Goal: Information Seeking & Learning: Find specific fact

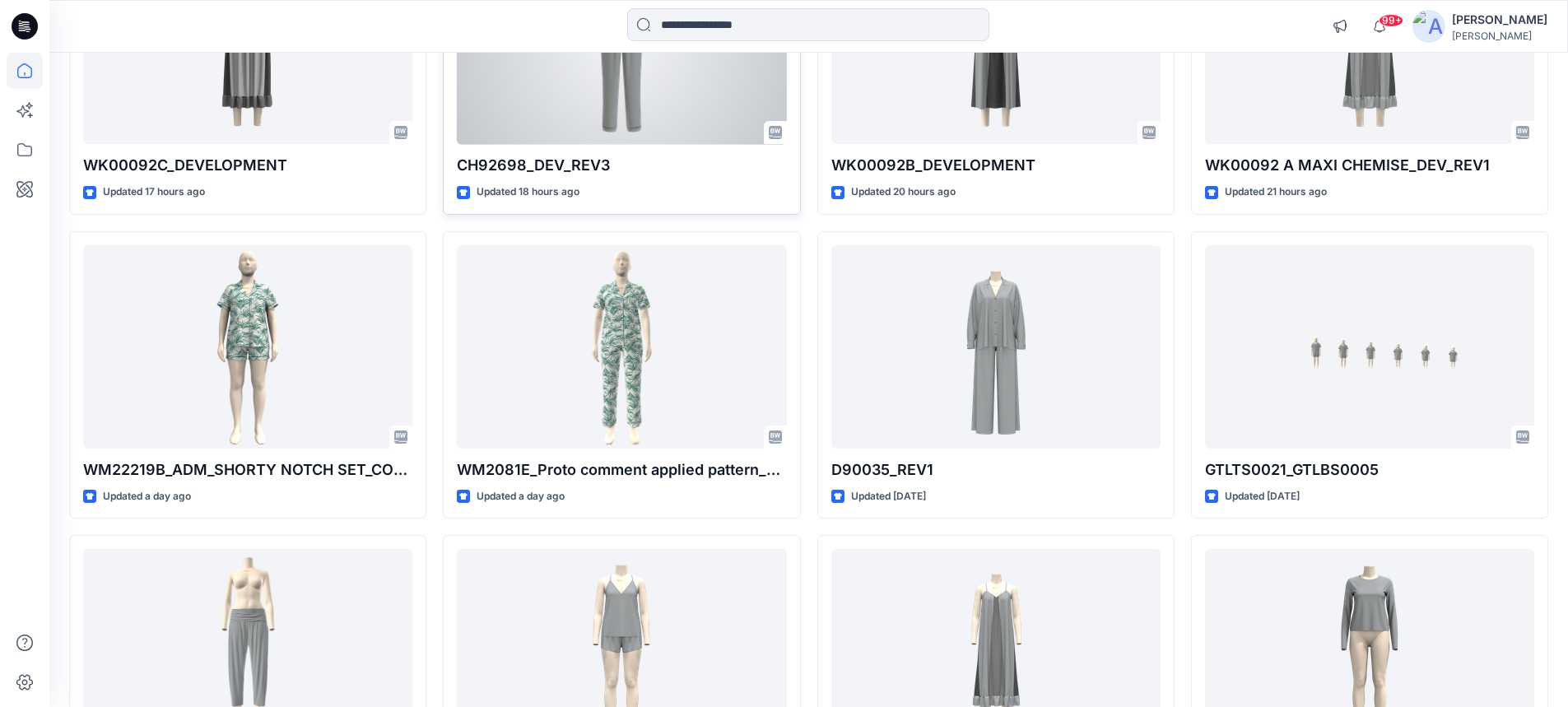
scroll to position [658, 0]
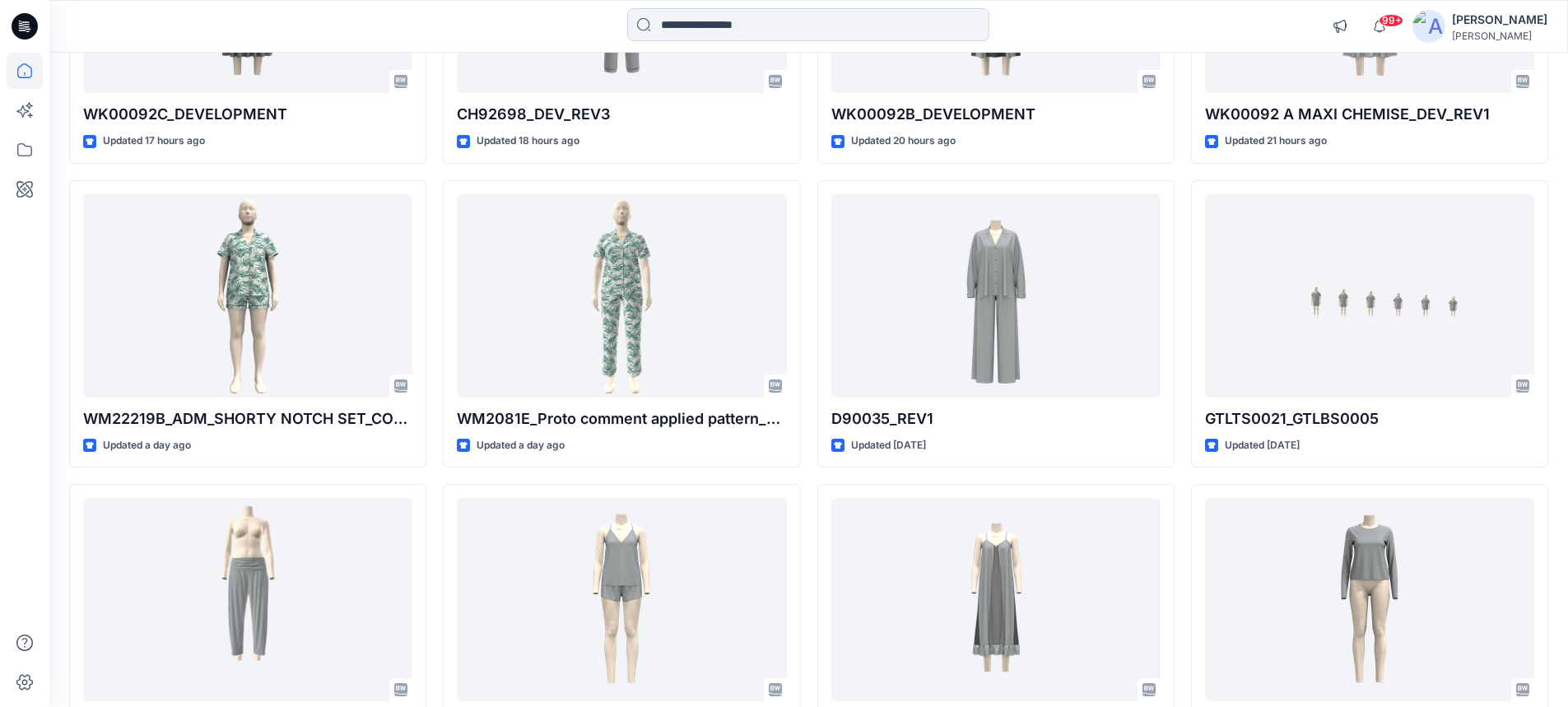
click at [720, 22] on input at bounding box center [807, 24] width 362 height 33
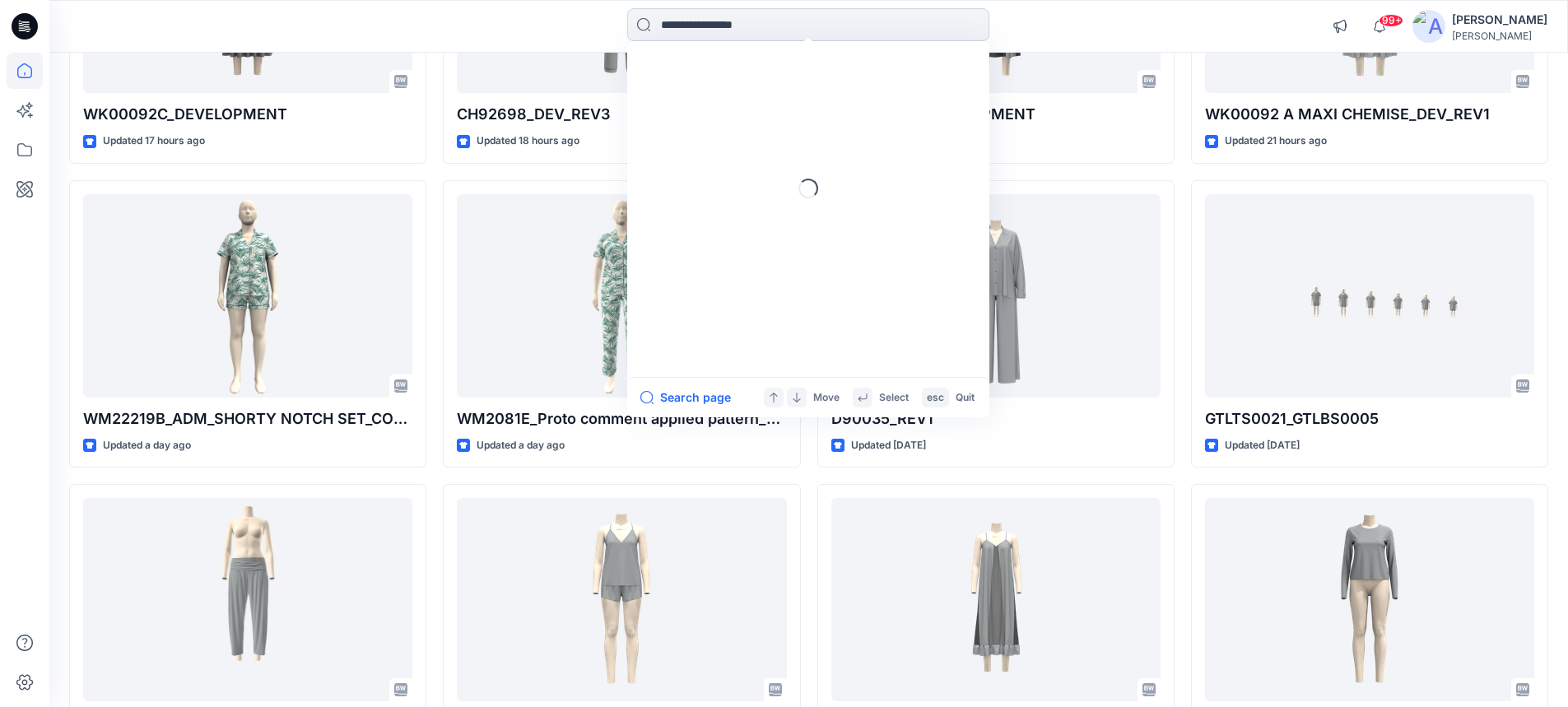
paste input "********"
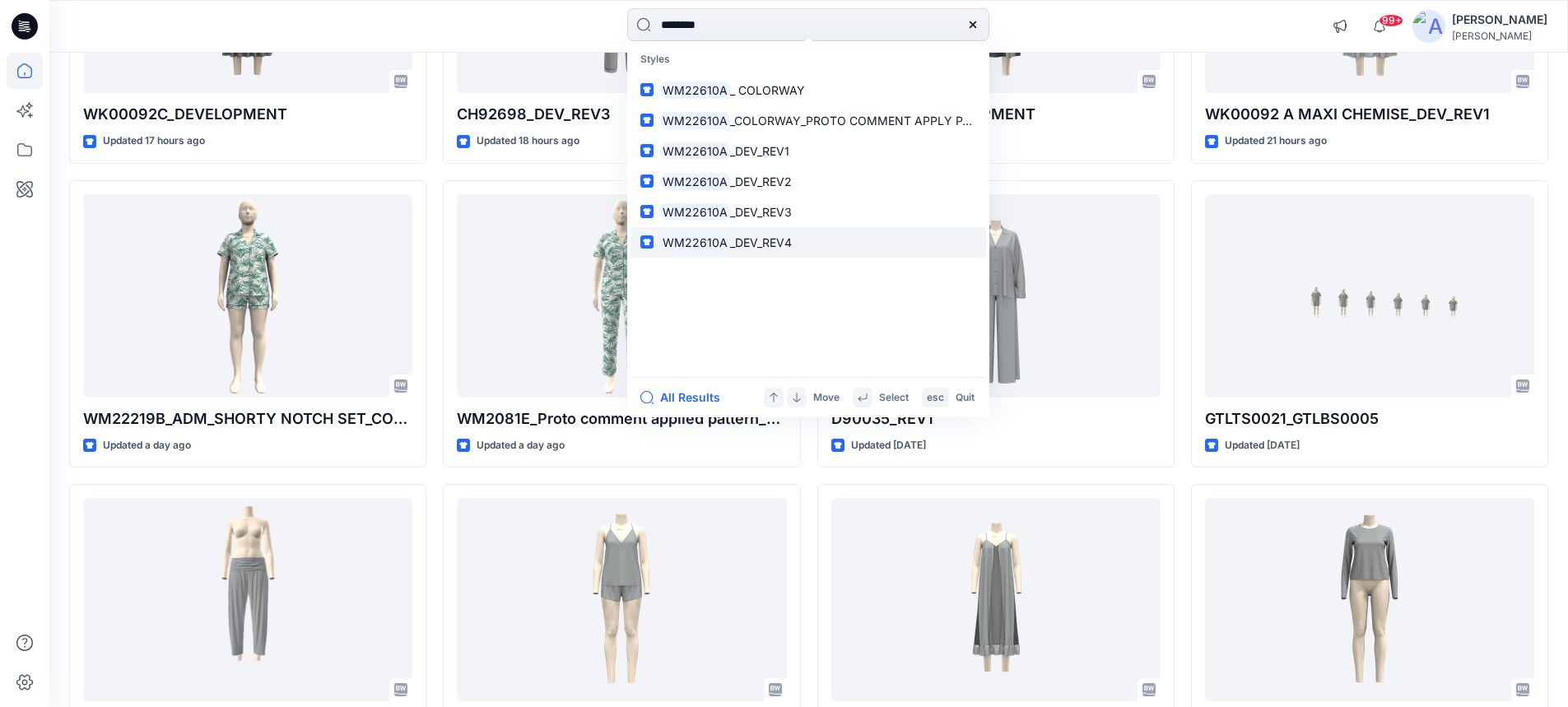
type input "********"
click at [972, 24] on icon at bounding box center [973, 25] width 7 height 7
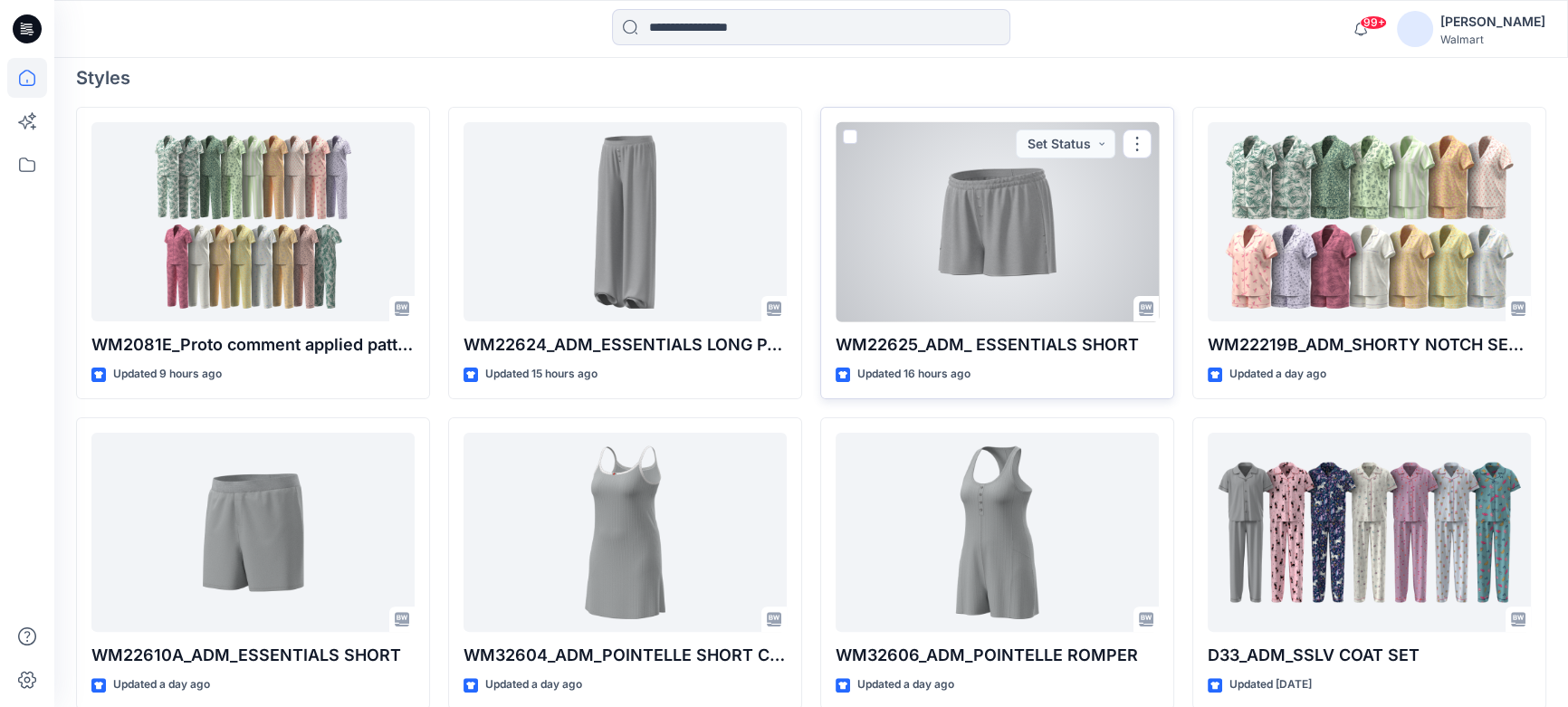
scroll to position [576, 0]
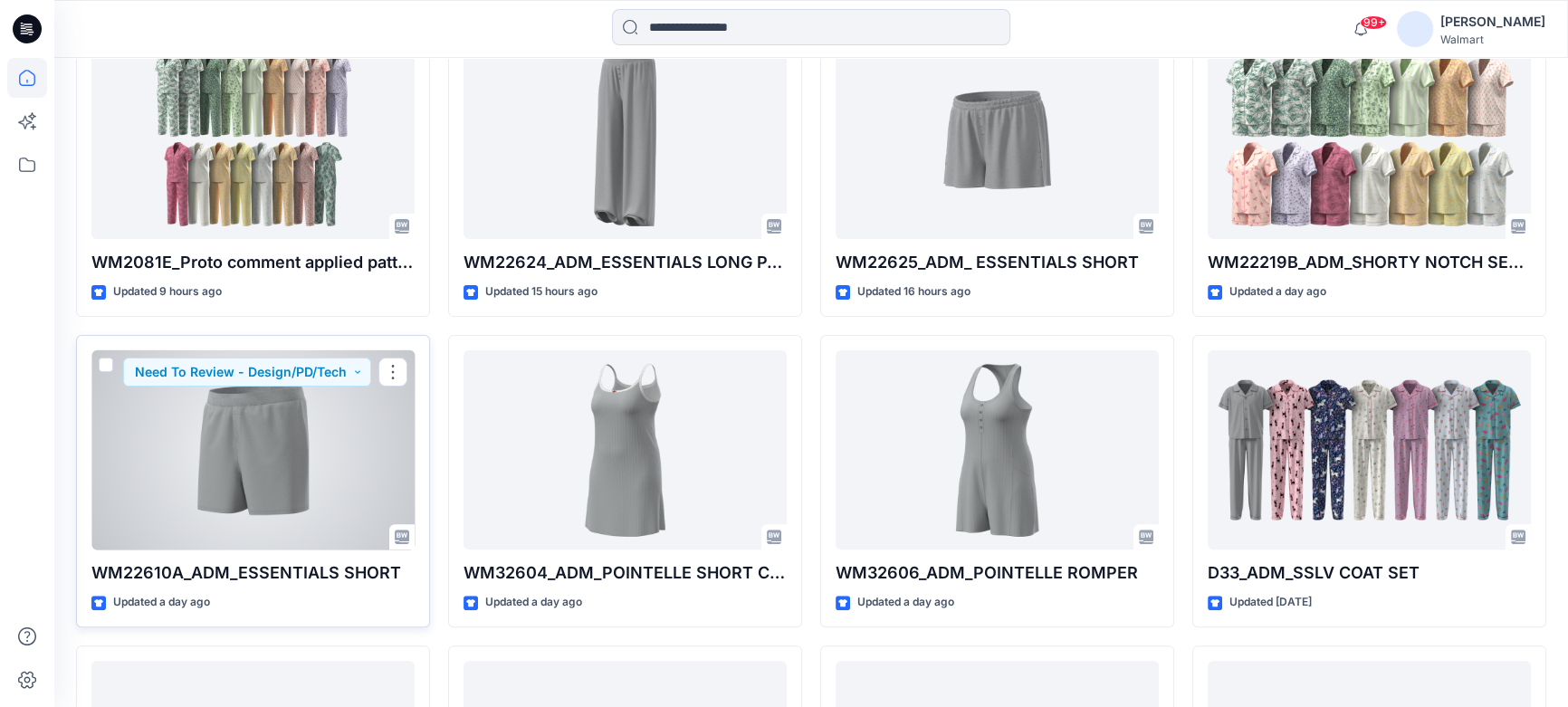
click at [109, 571] on p "WM22610A_ADM_ESSENTIALS SHORT" at bounding box center [252, 573] width 323 height 25
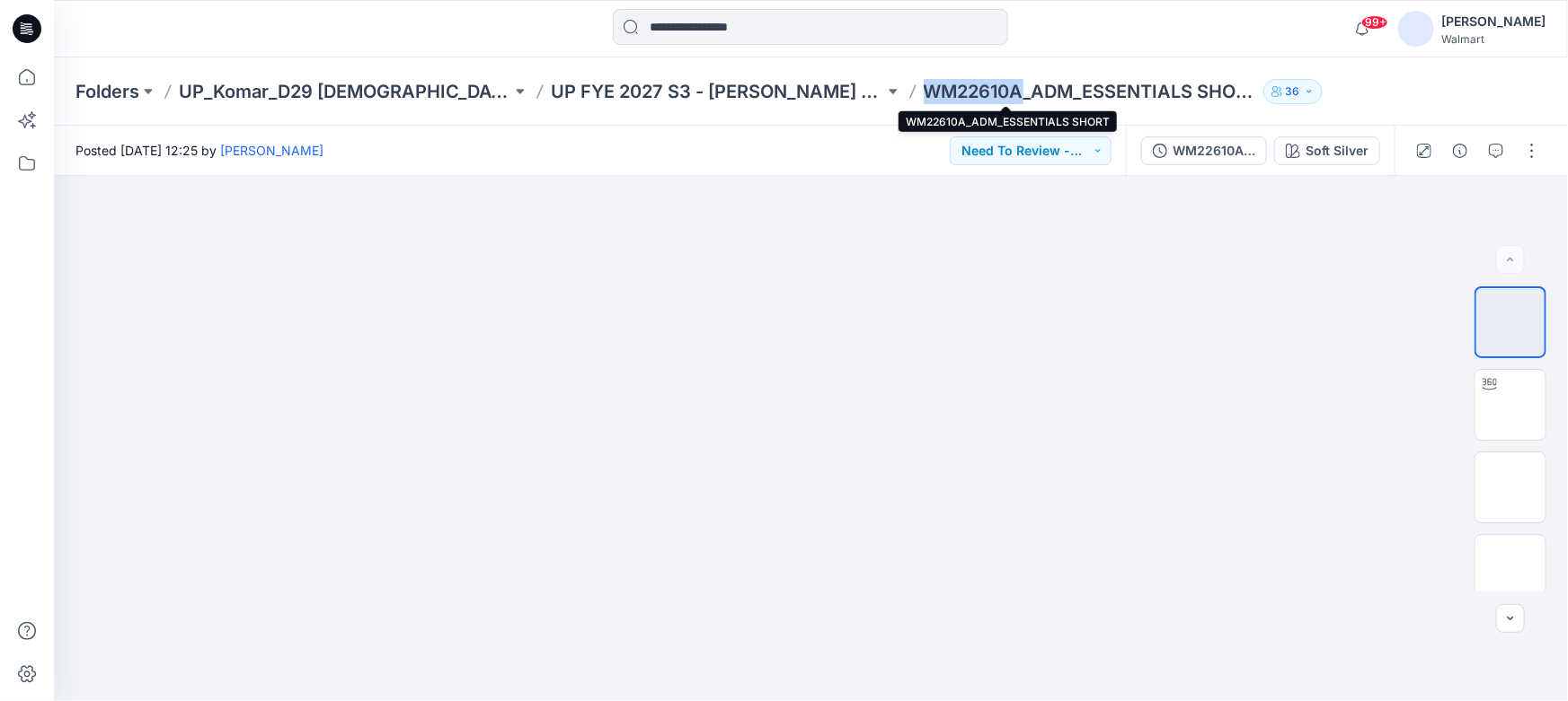
drag, startPoint x: 841, startPoint y: 88, endPoint x: 938, endPoint y: 98, distance: 97.5
click at [938, 98] on p "WM22610A_ADM_ESSENTIALS SHORT" at bounding box center [1089, 91] width 332 height 25
copy p "WM22610A"
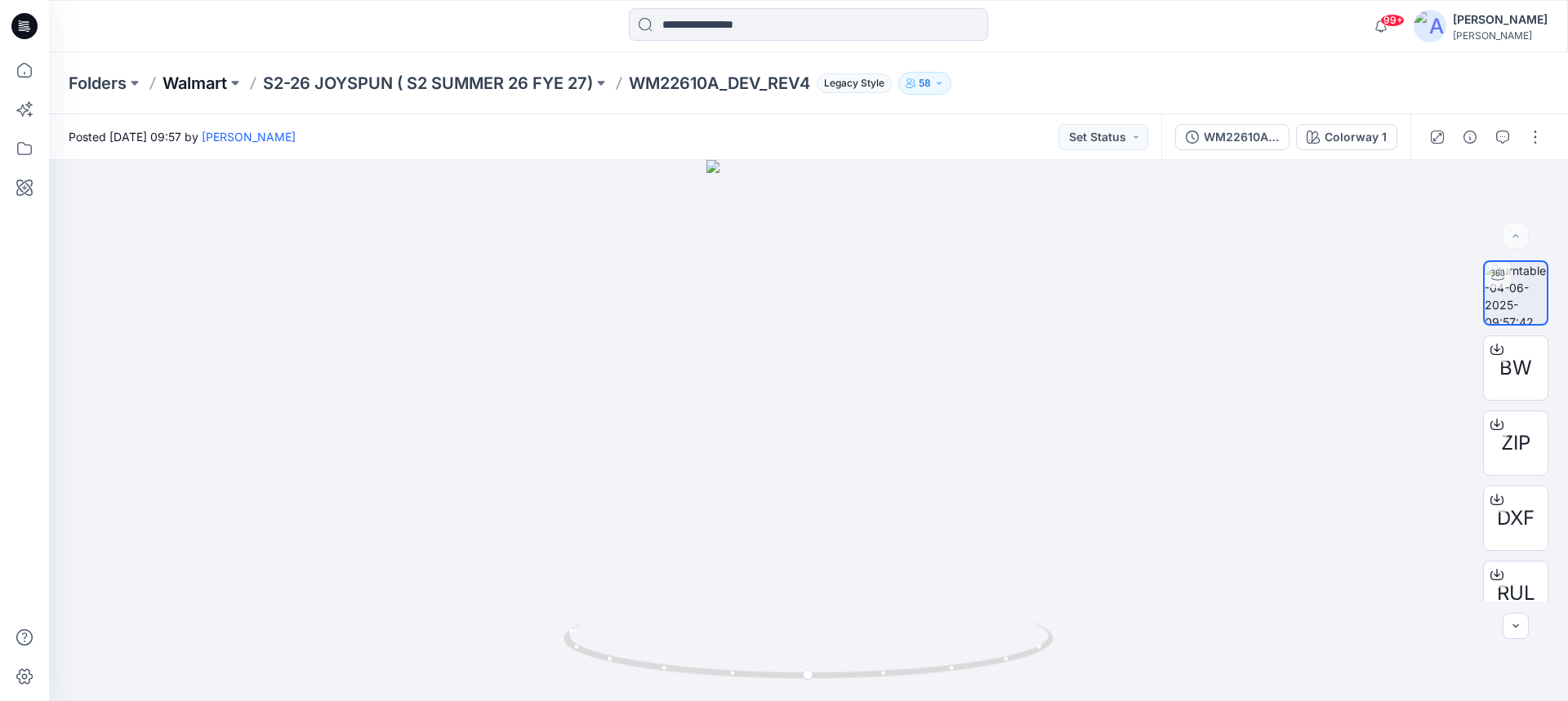
click at [212, 86] on p "Walmart" at bounding box center [195, 83] width 65 height 22
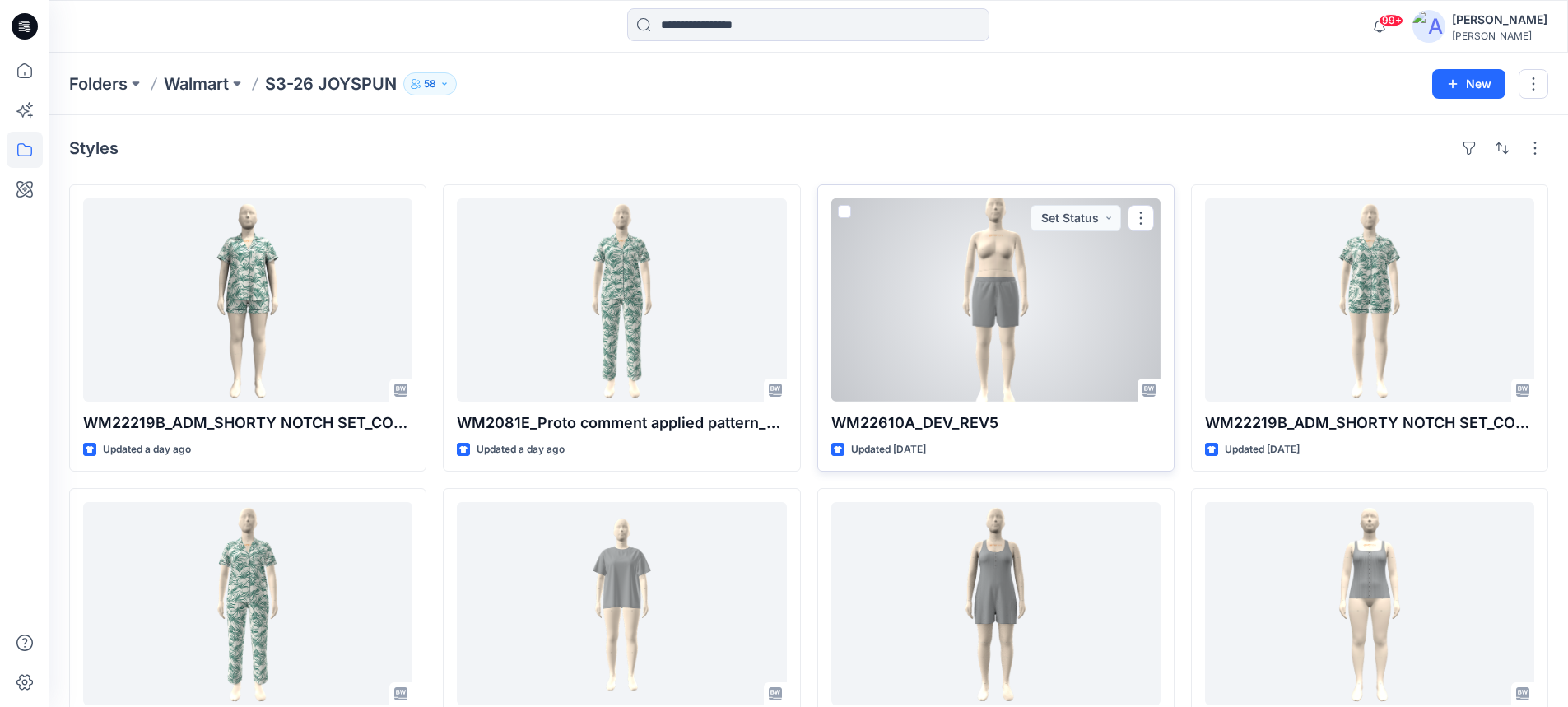
click at [1005, 299] on div at bounding box center [996, 300] width 329 height 203
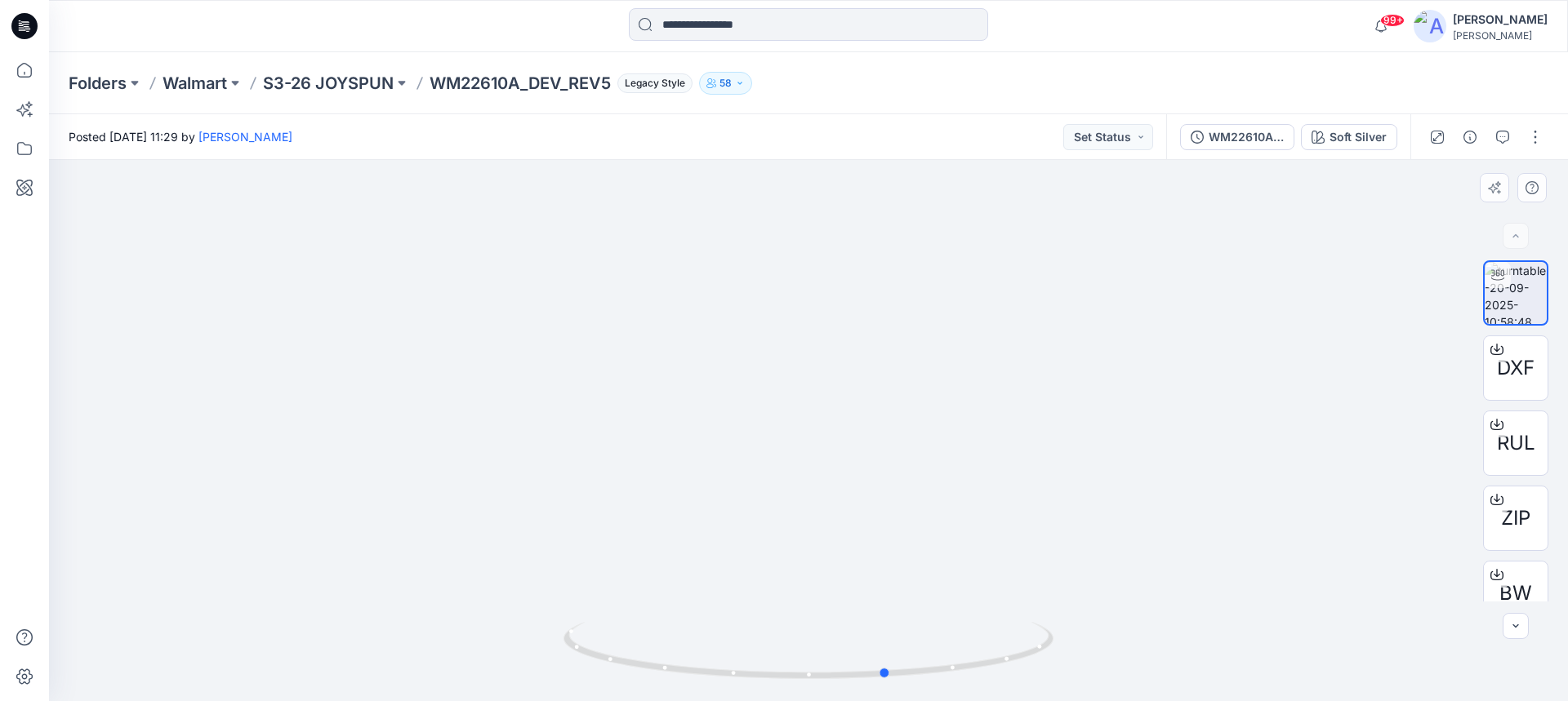
drag, startPoint x: 586, startPoint y: 648, endPoint x: 733, endPoint y: 308, distance: 370.4
click at [666, 665] on icon at bounding box center [810, 652] width 494 height 61
